Goal: Task Accomplishment & Management: Manage account settings

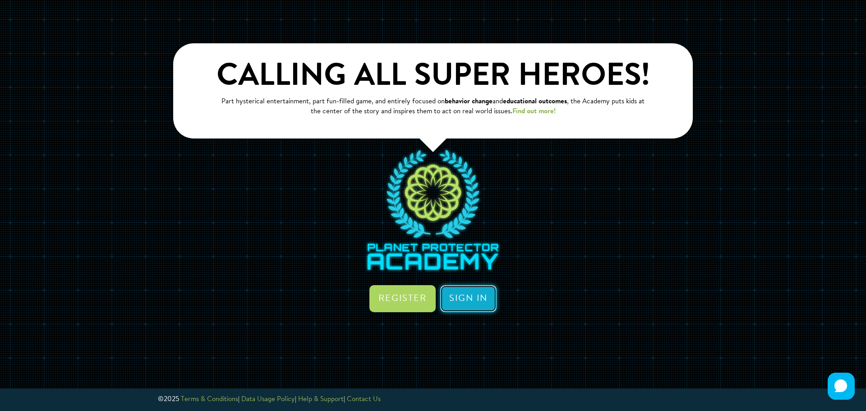
click at [481, 299] on link "Sign in" at bounding box center [468, 298] width 56 height 27
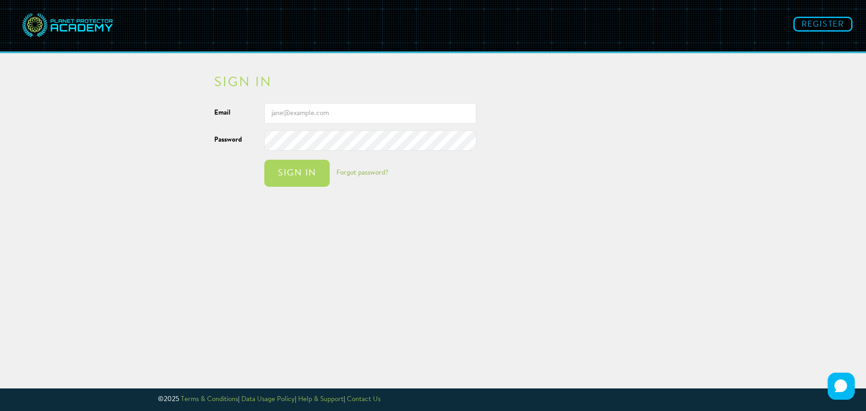
type input "[PERSON_NAME][EMAIL_ADDRESS][DOMAIN_NAME]"
click at [294, 175] on div "Sign in" at bounding box center [296, 173] width 47 height 9
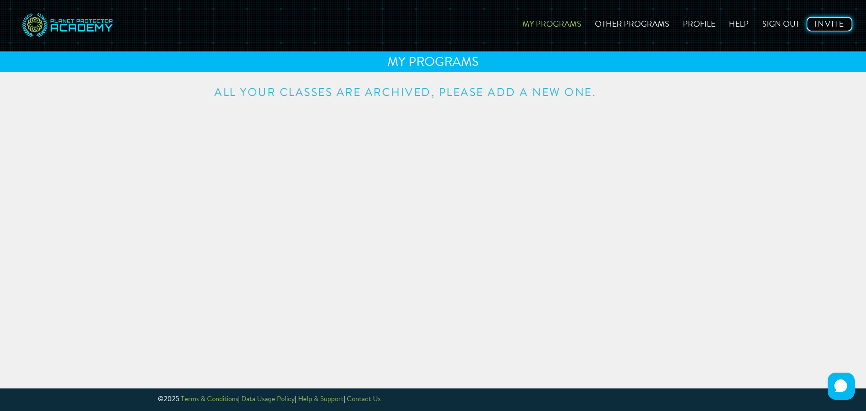
click at [830, 26] on link "Invite" at bounding box center [829, 24] width 46 height 15
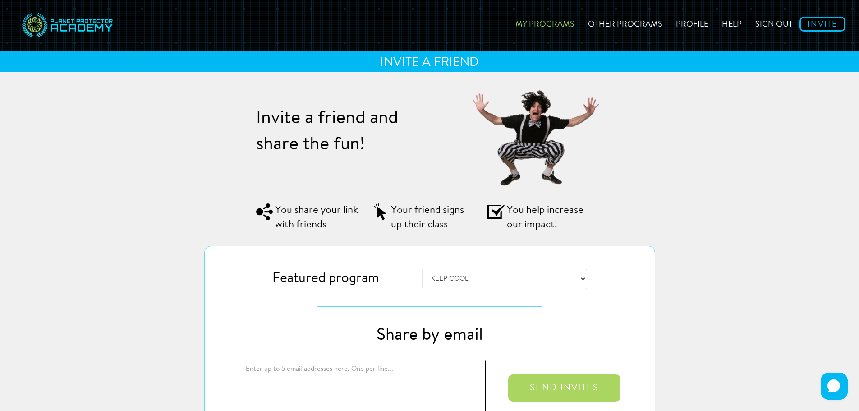
click at [552, 23] on link "My Programs" at bounding box center [545, 23] width 73 height 32
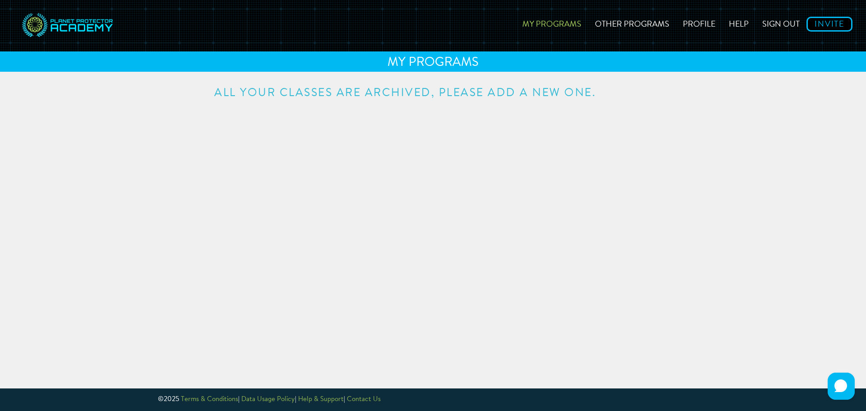
click at [262, 97] on h3 "All your classes are archived, please add a new one." at bounding box center [432, 92] width 437 height 11
click at [416, 68] on div "MY PROGRAMS" at bounding box center [433, 61] width 866 height 20
click at [87, 29] on img at bounding box center [67, 26] width 95 height 38
click at [634, 27] on link "Other Programs" at bounding box center [632, 23] width 88 height 32
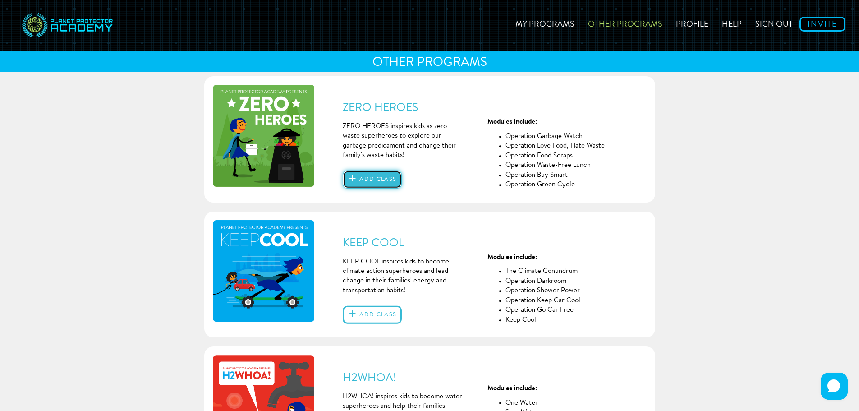
click at [384, 181] on button "Add class" at bounding box center [372, 179] width 59 height 18
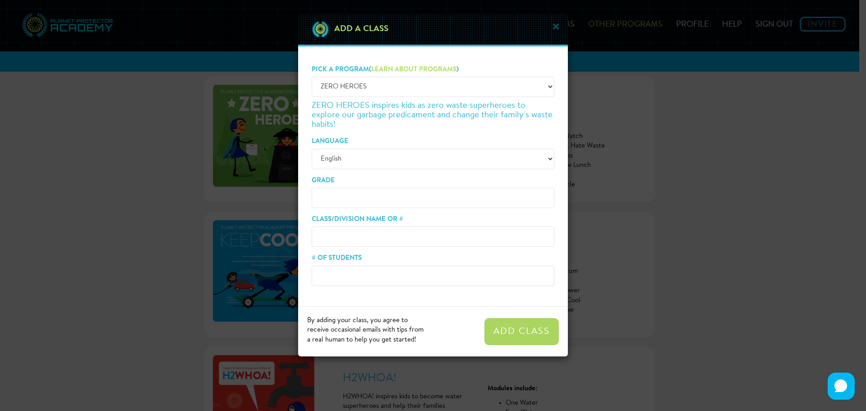
click at [651, 209] on div "× Add a class Pick a program ( Learn about programs ) -- Choose a program -- ZE…" at bounding box center [433, 205] width 866 height 411
